Goal: Task Accomplishment & Management: Complete application form

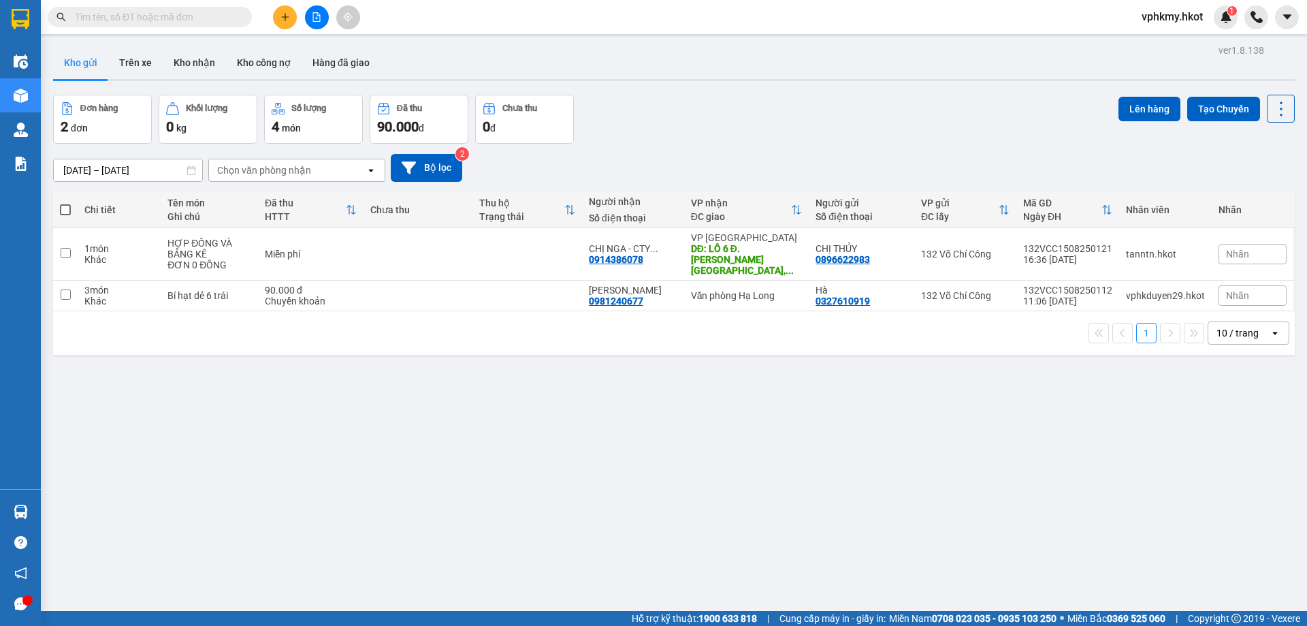
click at [140, 19] on input "text" at bounding box center [155, 17] width 161 height 15
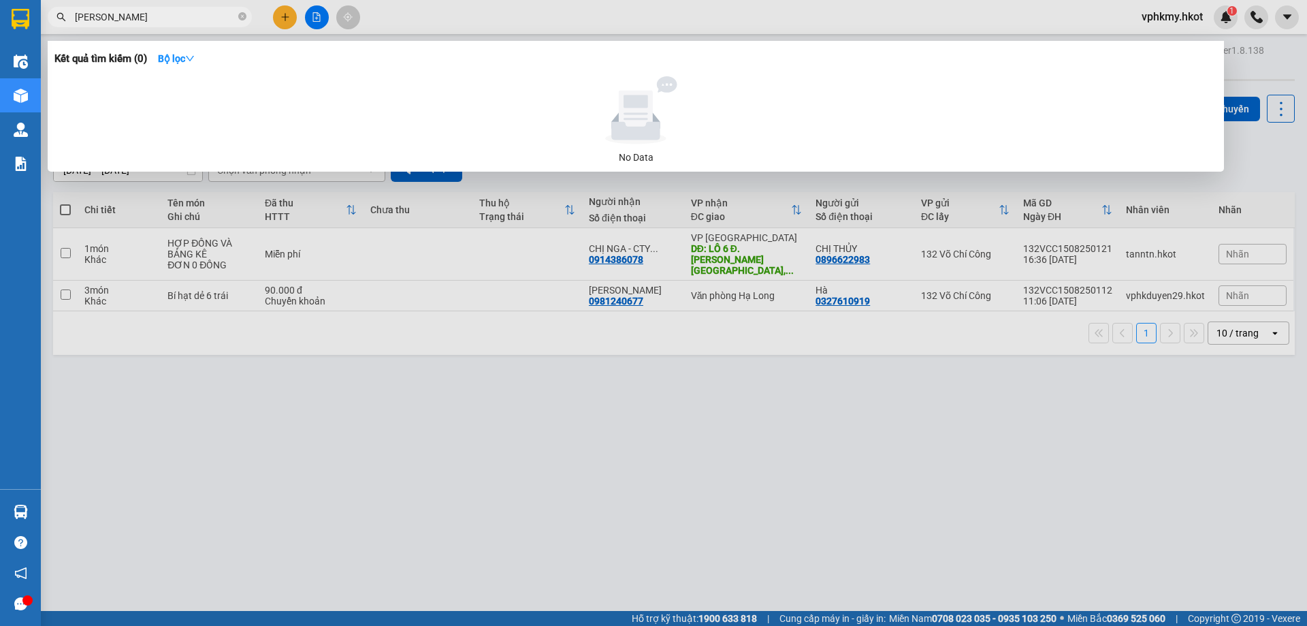
type input "[PERSON_NAME]"
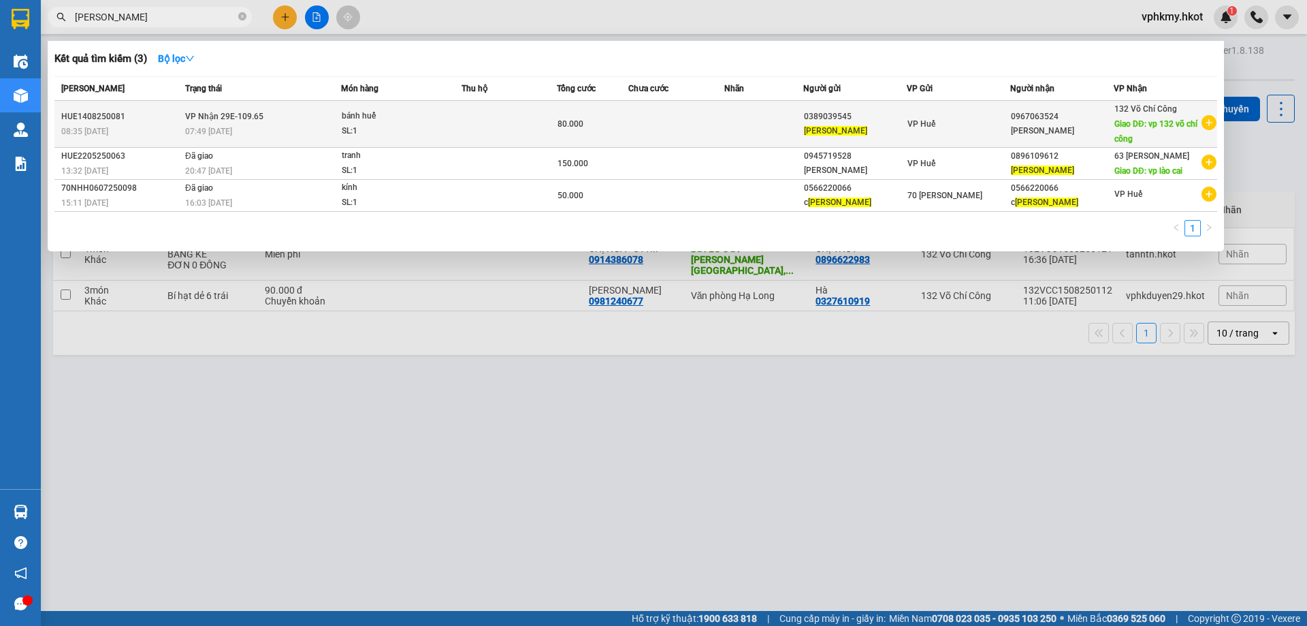
click at [685, 125] on td at bounding box center [675, 124] width 95 height 47
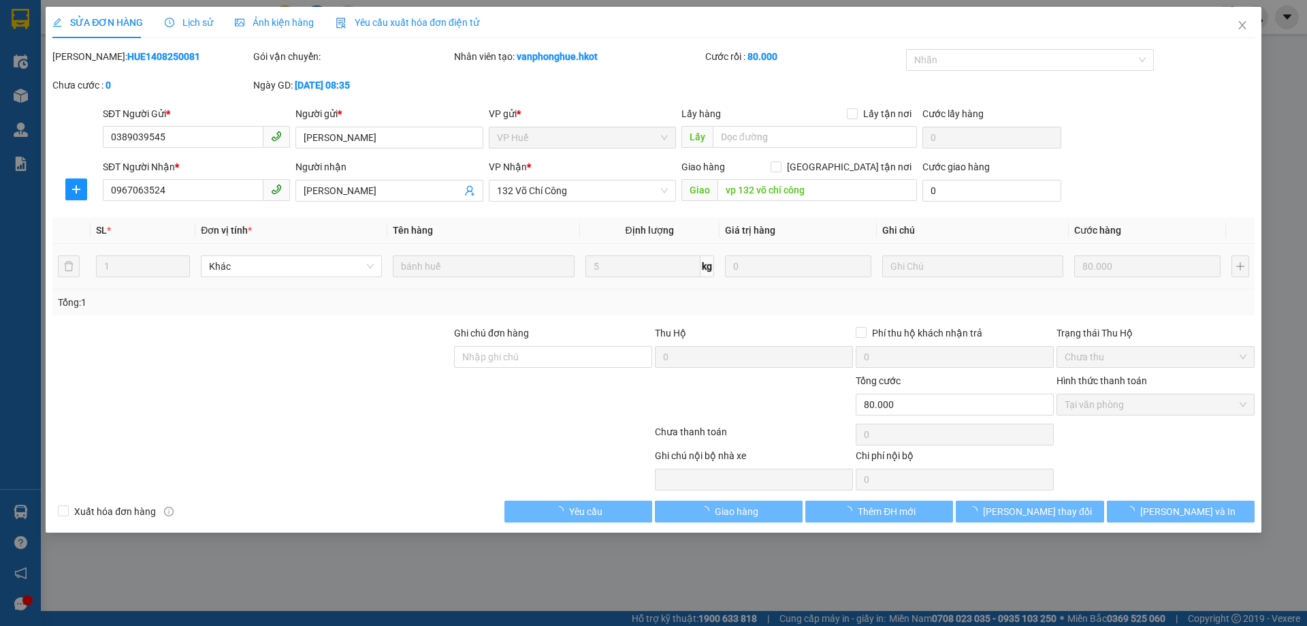
type input "0389039545"
type input "[PERSON_NAME]"
type input "0967063524"
type input "[PERSON_NAME]"
type input "vp 132 võ chí công"
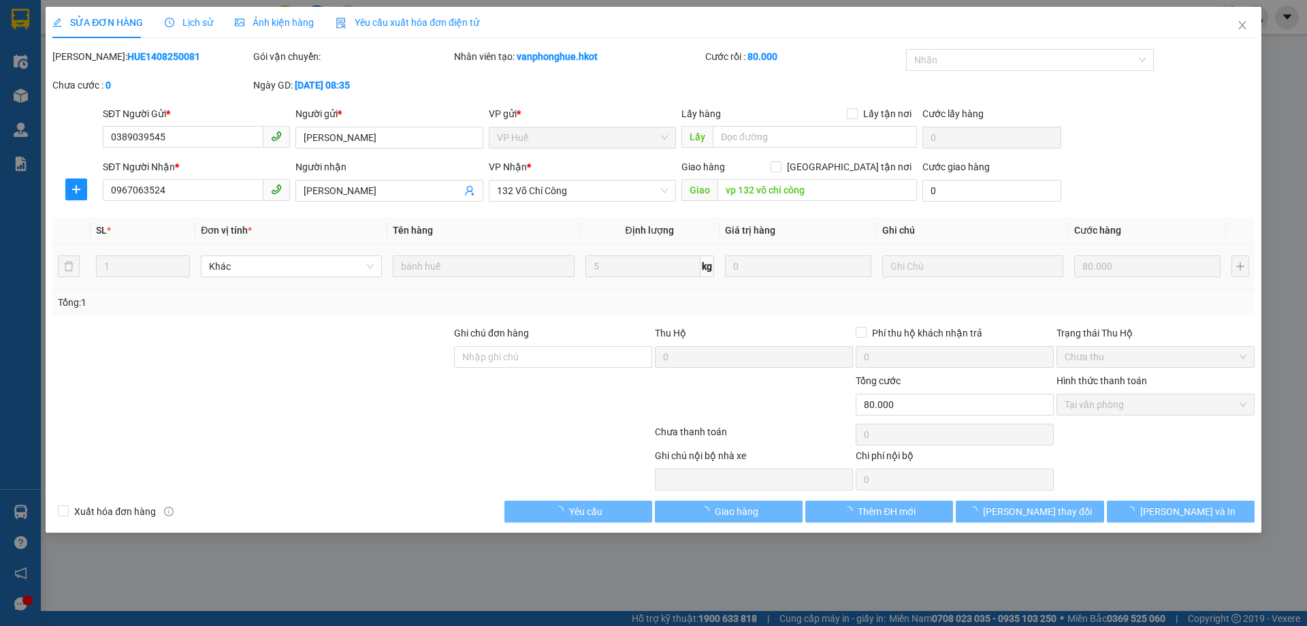
type input "80.000"
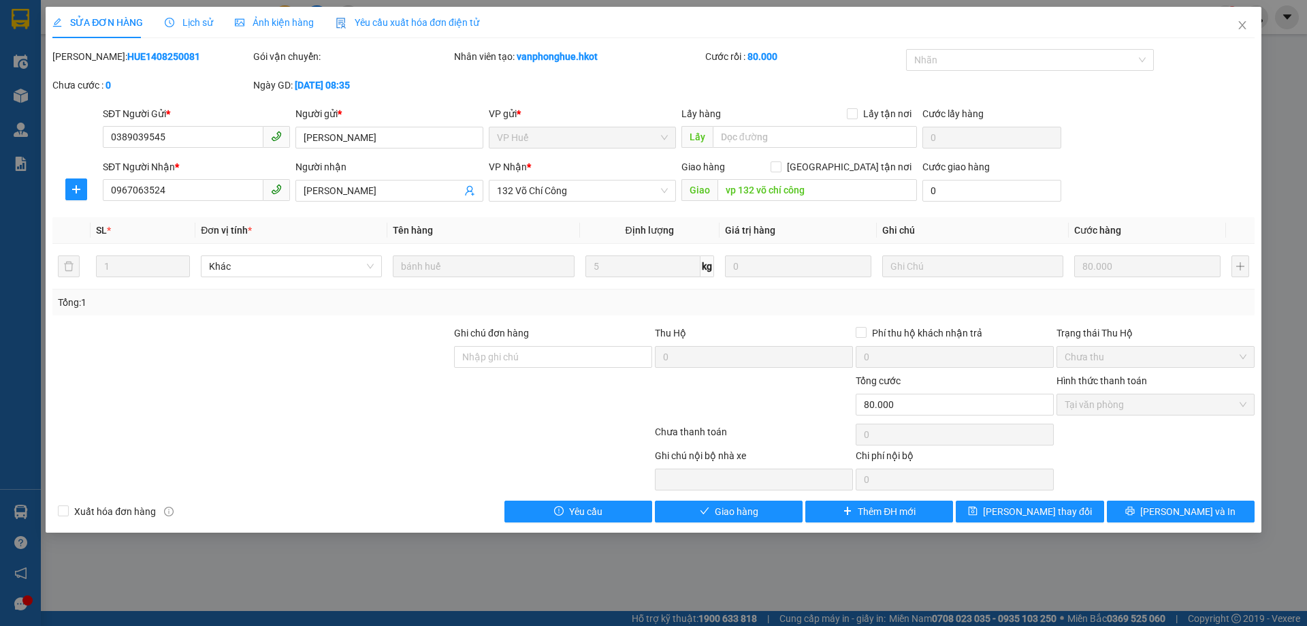
click at [185, 62] on div "[PERSON_NAME]: HUE1408250081" at bounding box center [151, 56] width 198 height 15
click at [178, 59] on div "[PERSON_NAME]: HUE1408250081" at bounding box center [151, 56] width 198 height 15
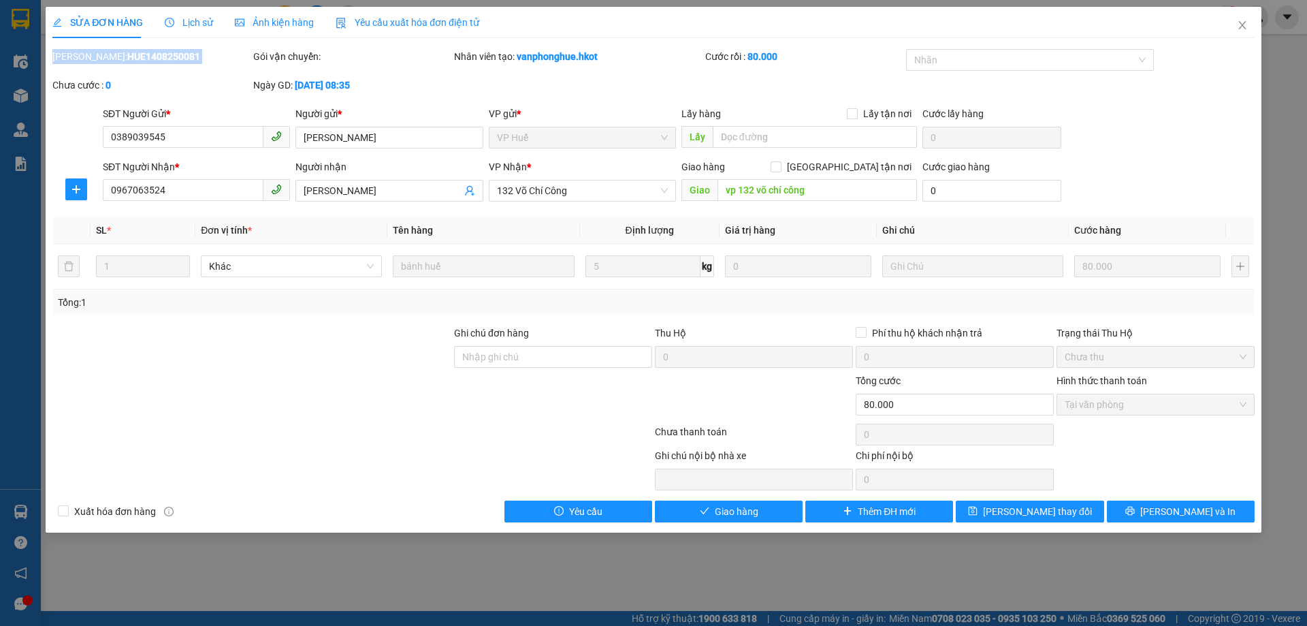
drag, startPoint x: 82, startPoint y: 76, endPoint x: 90, endPoint y: 67, distance: 11.1
click at [83, 76] on div "[PERSON_NAME]: HUE1408250081" at bounding box center [151, 63] width 201 height 29
click at [82, 71] on div "[PERSON_NAME]: HUE1408250081" at bounding box center [151, 63] width 201 height 29
click at [59, 137] on div at bounding box center [76, 130] width 50 height 48
drag, startPoint x: 85, startPoint y: 56, endPoint x: 209, endPoint y: 56, distance: 123.9
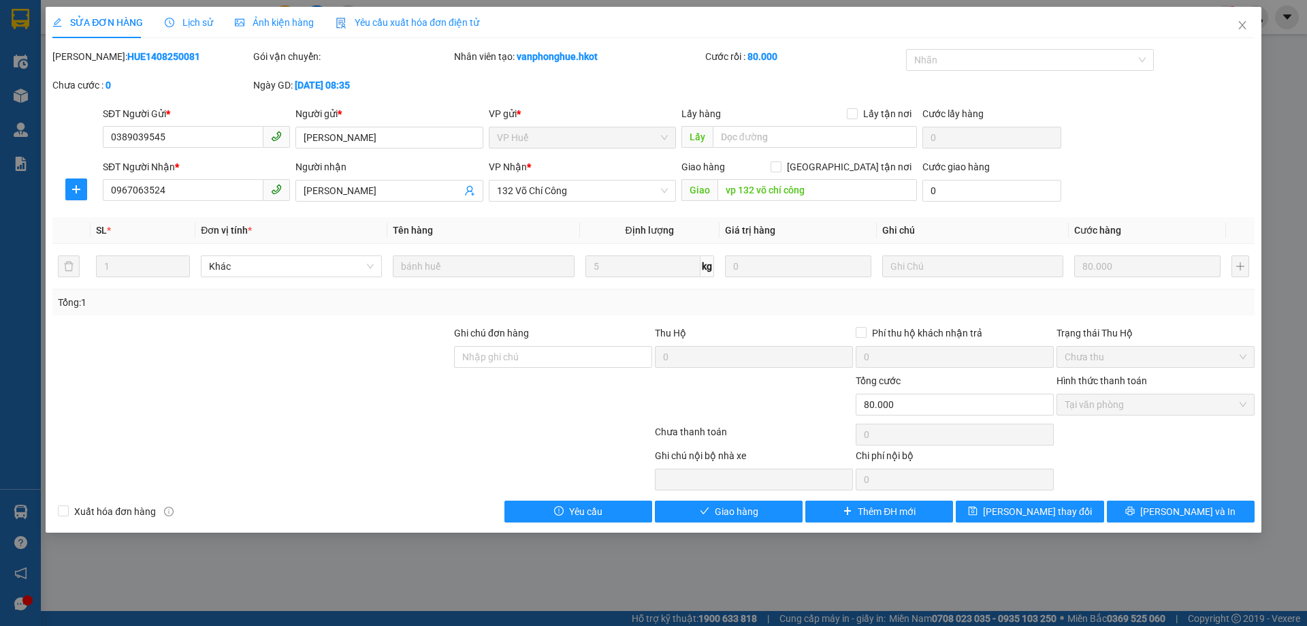
click at [209, 56] on div "[PERSON_NAME]: HUE1408250081" at bounding box center [151, 56] width 198 height 15
copy b "HUE1408250081"
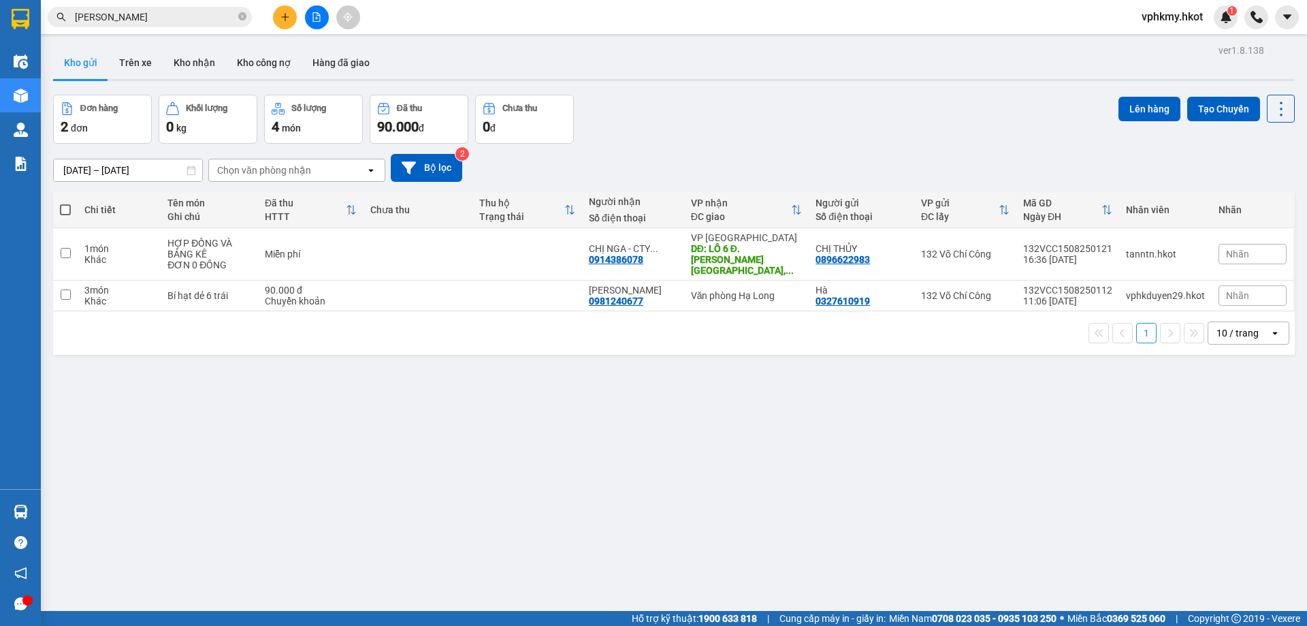
click at [134, 18] on input "[PERSON_NAME]" at bounding box center [155, 17] width 161 height 15
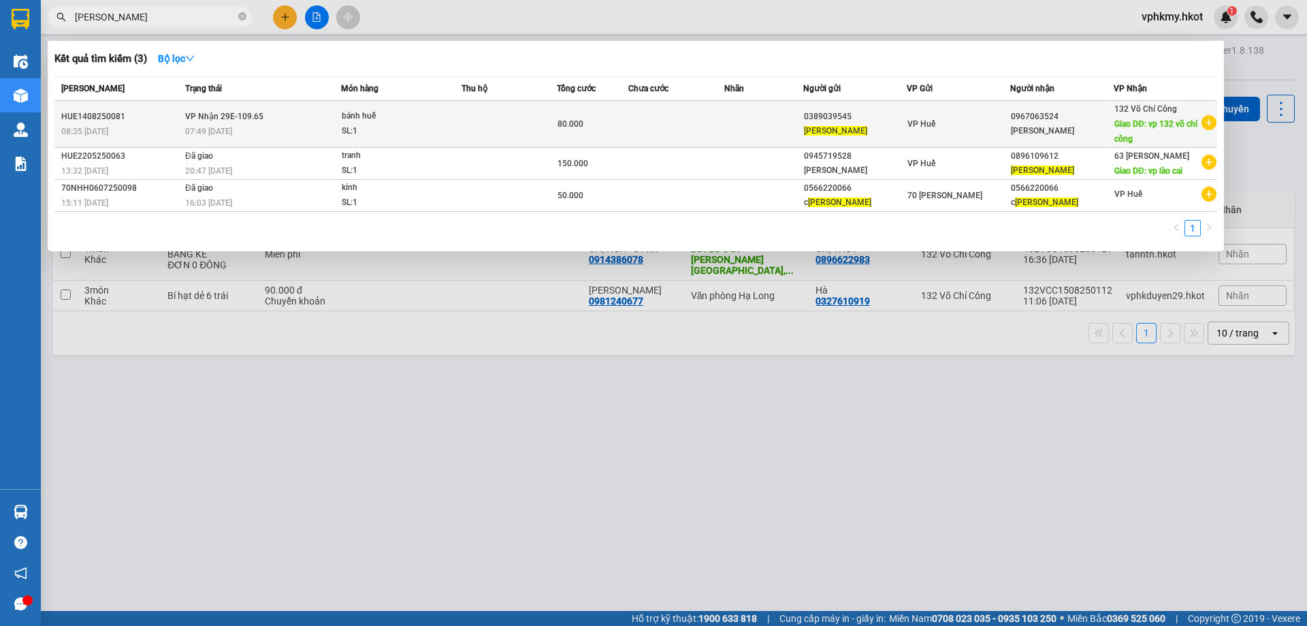
click at [651, 123] on td at bounding box center [675, 124] width 95 height 47
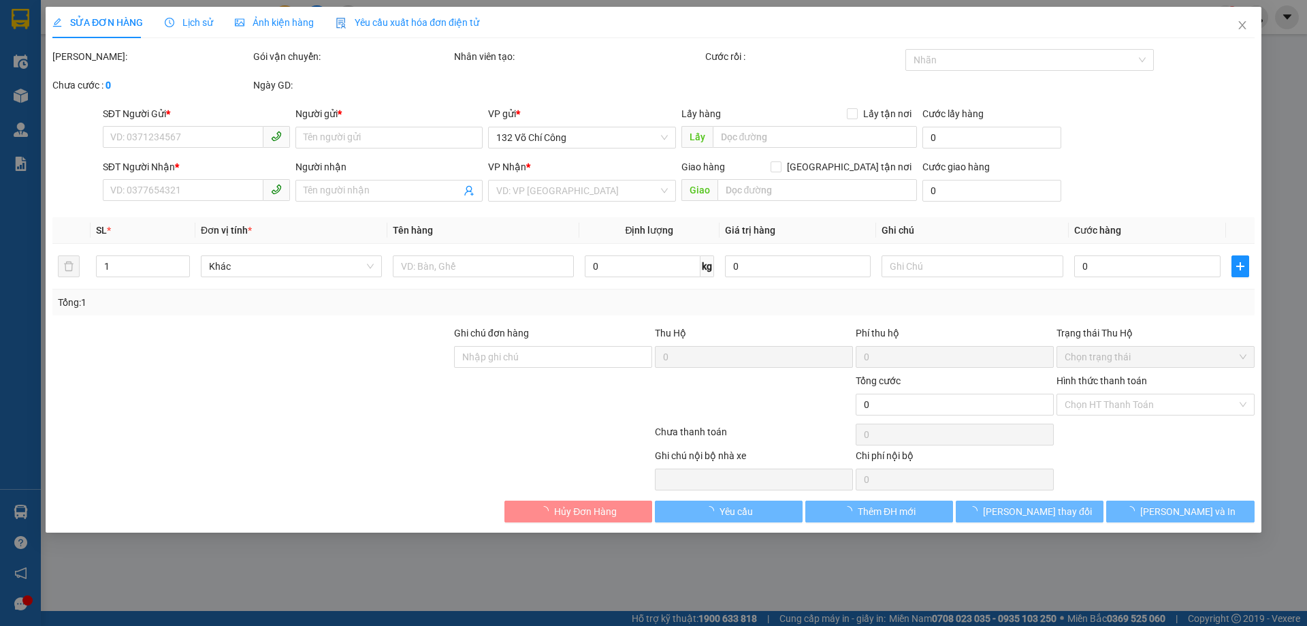
type input "0389039545"
type input "[PERSON_NAME]"
type input "0967063524"
type input "[PERSON_NAME]"
type input "vp 132 võ chí công"
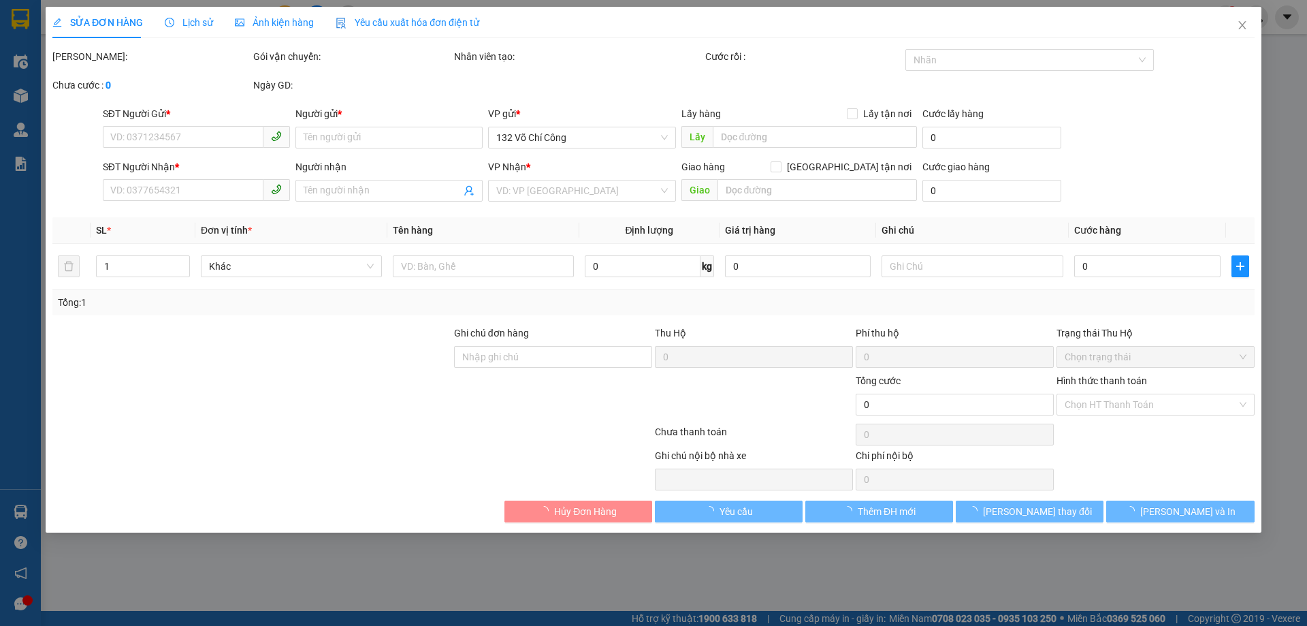
type input "80.000"
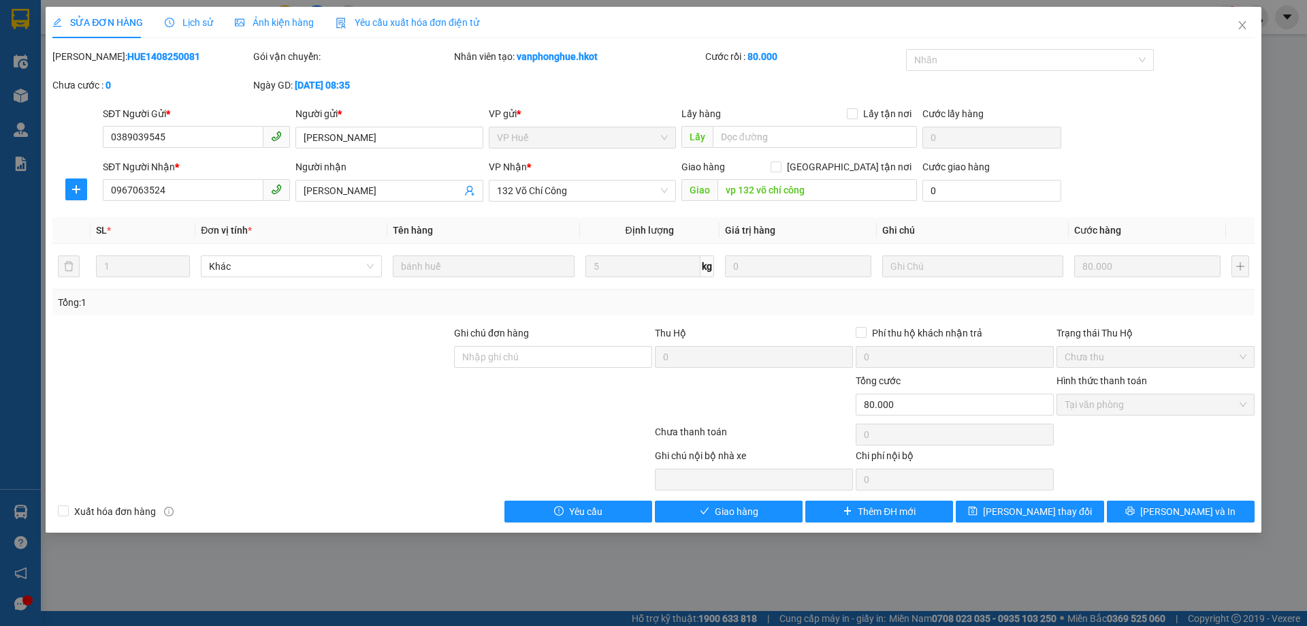
click at [95, 27] on span "SỬA ĐƠN HÀNG" at bounding box center [97, 22] width 91 height 11
click at [1238, 23] on icon "close" at bounding box center [1242, 25] width 11 height 11
